Goal: Navigation & Orientation: Find specific page/section

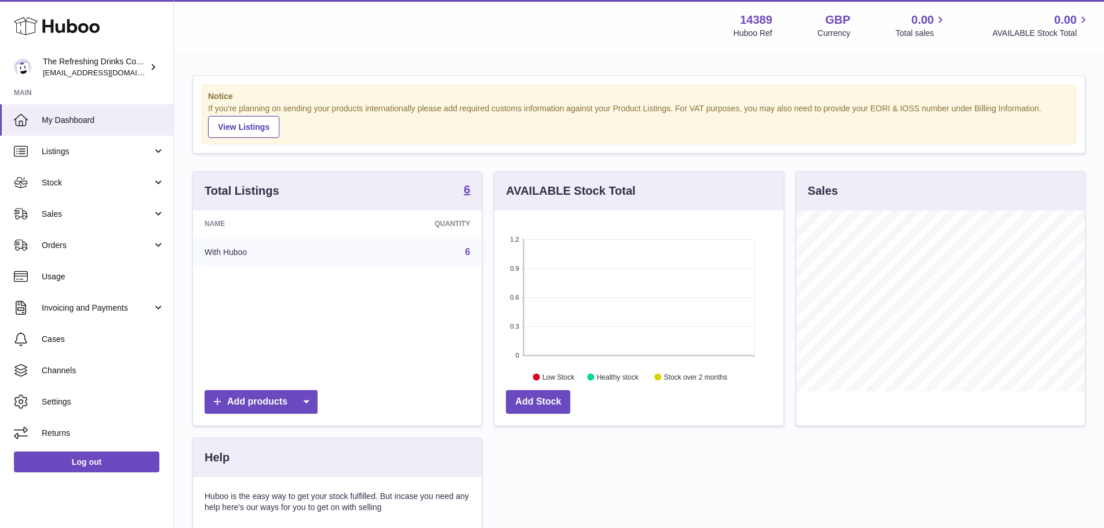
scroll to position [181, 289]
click at [97, 271] on span "Usage" at bounding box center [103, 276] width 123 height 11
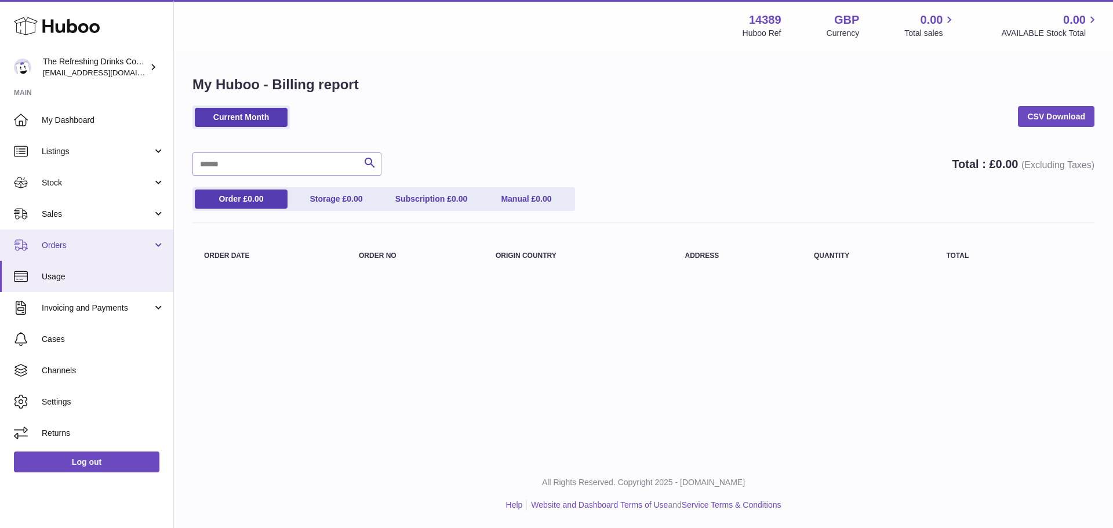
click at [100, 247] on span "Orders" at bounding box center [97, 245] width 111 height 11
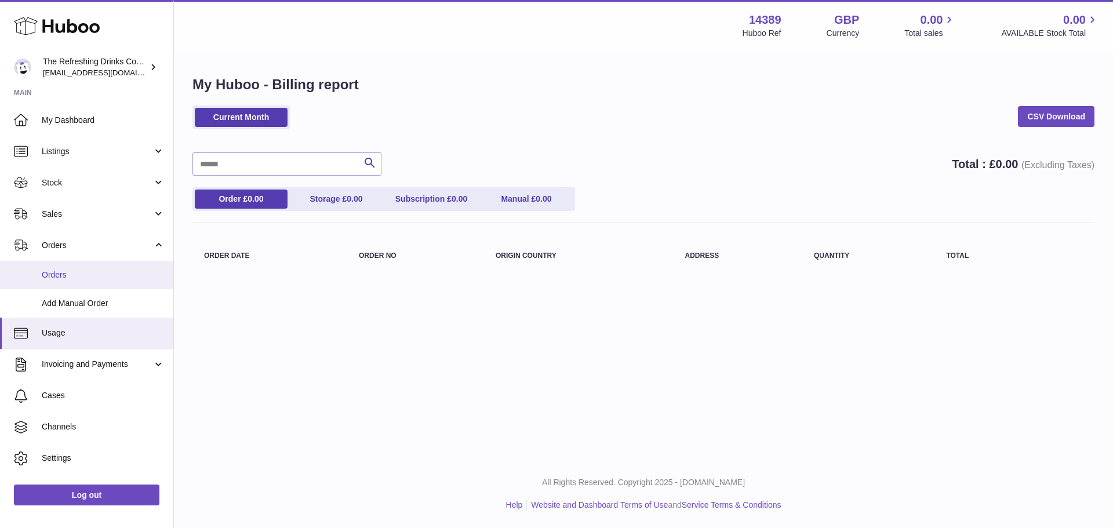
click at [96, 273] on span "Orders" at bounding box center [103, 274] width 123 height 11
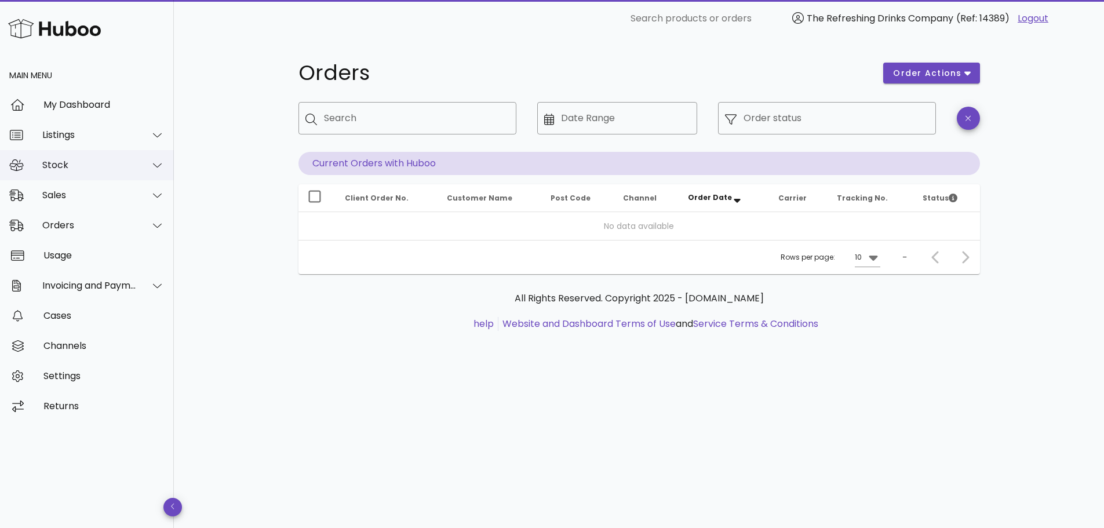
click at [123, 168] on div "Stock" at bounding box center [89, 164] width 94 height 11
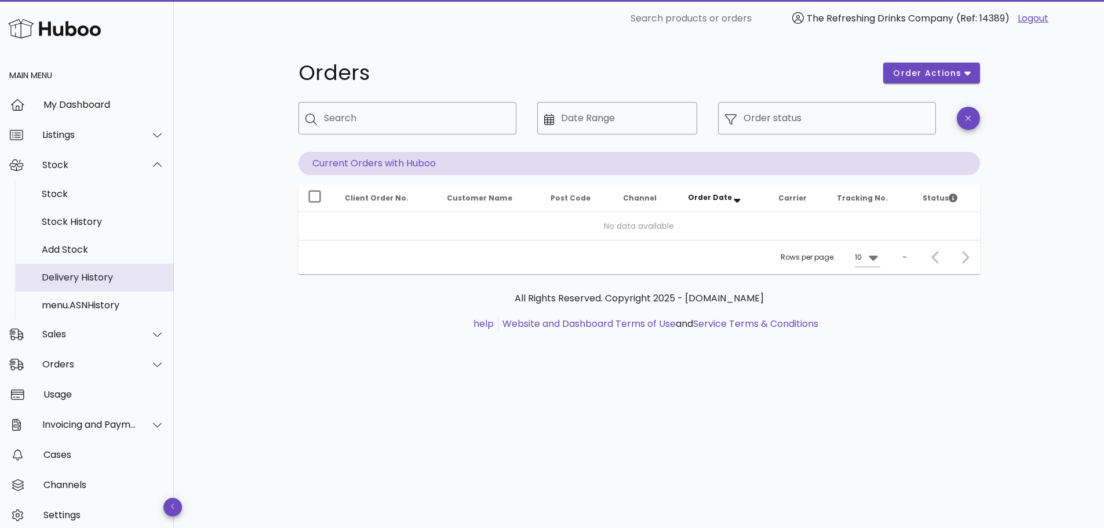
click at [110, 284] on div "Delivery History" at bounding box center [103, 277] width 123 height 25
